Goal: Information Seeking & Learning: Learn about a topic

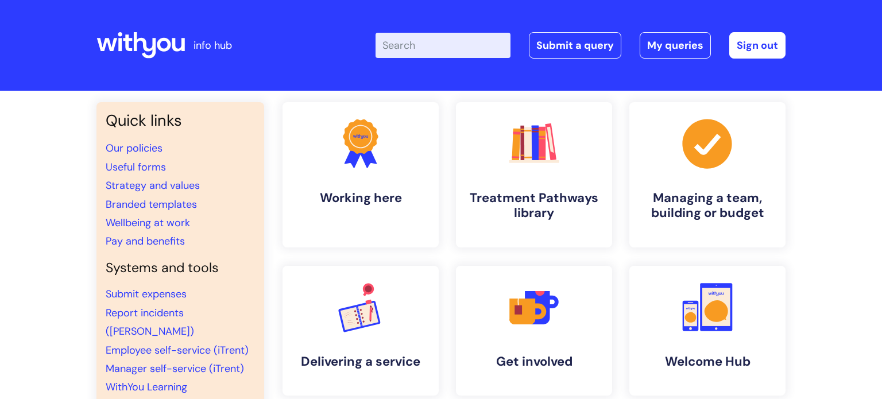
click at [431, 45] on input "Enter your search term here..." at bounding box center [443, 45] width 135 height 25
click at [510, 154] on icon ".cls-1{fill:#f89b22;}.cls-1,.cls-2,.cls-3,.cls-4,.cls-5,.cls-6,.cls-7{stroke-wi…" at bounding box center [533, 143] width 57 height 57
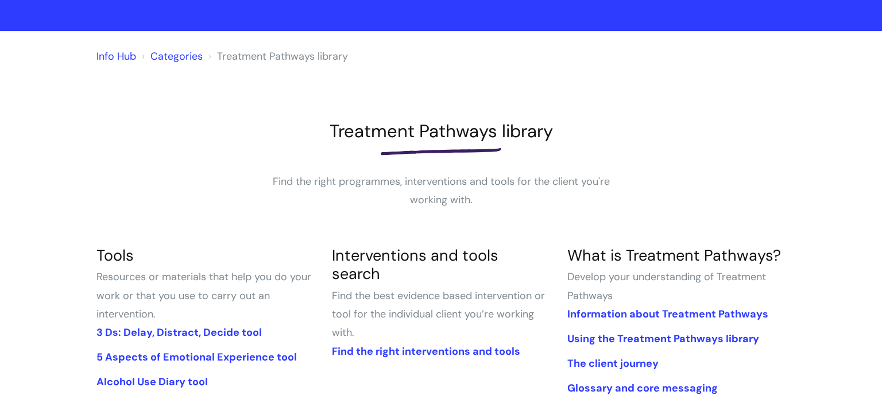
scroll to position [69, 0]
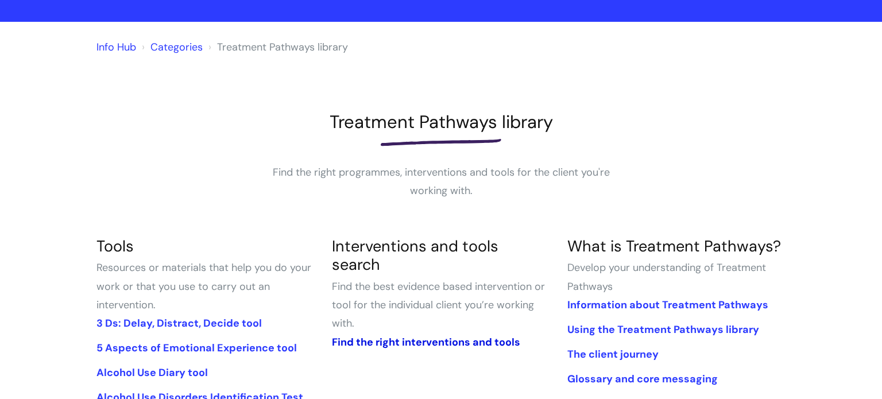
click at [370, 335] on link "Find the right interventions and tools" at bounding box center [426, 342] width 188 height 14
